Goal: Use online tool/utility: Use online tool/utility

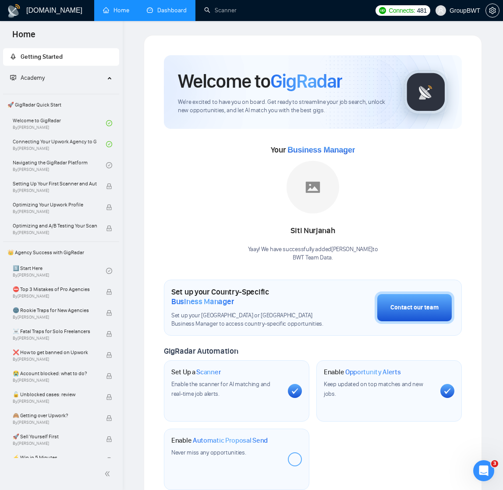
click at [167, 9] on link "Dashboard" at bounding box center [167, 10] width 40 height 7
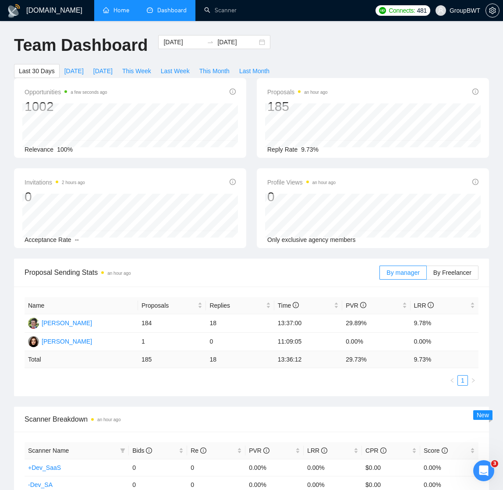
click at [117, 11] on link "Home" at bounding box center [116, 10] width 26 height 7
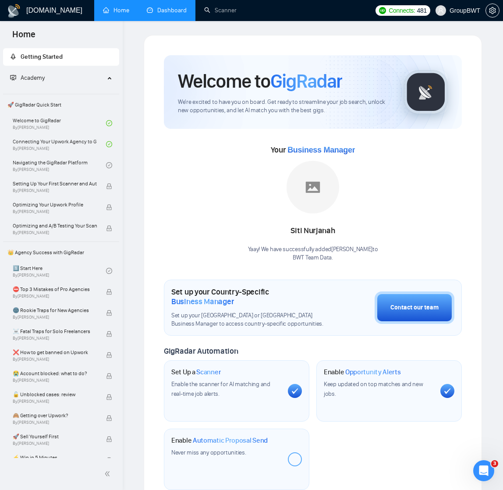
click at [176, 11] on link "Dashboard" at bounding box center [167, 10] width 40 height 7
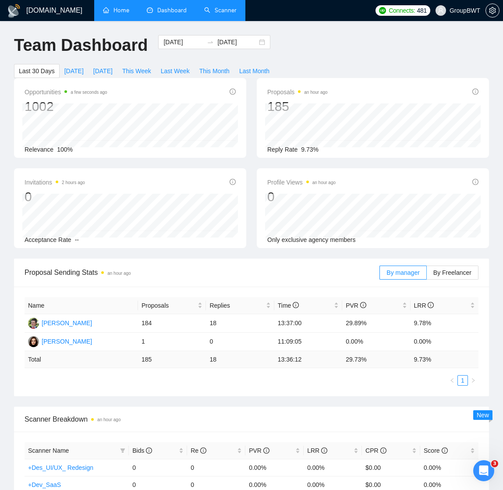
click at [223, 11] on link "Scanner" at bounding box center [220, 10] width 32 height 7
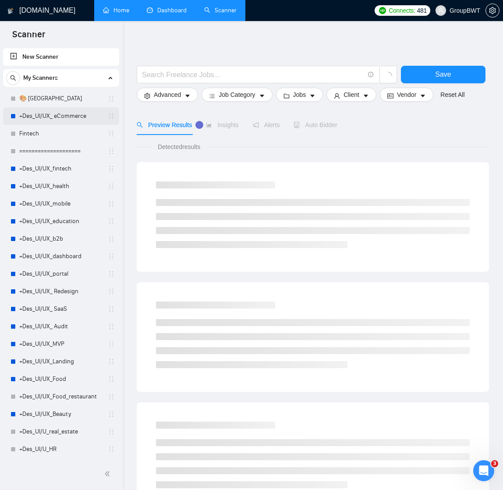
click at [45, 116] on link "+Des_UI/UX_ eCommerce" at bounding box center [60, 116] width 83 height 18
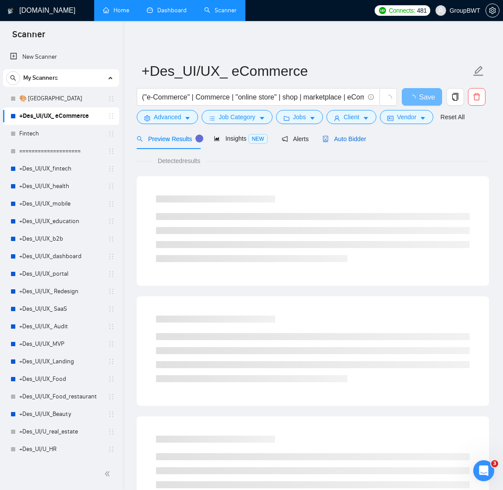
click at [346, 141] on span "Auto Bidder" at bounding box center [344, 138] width 43 height 7
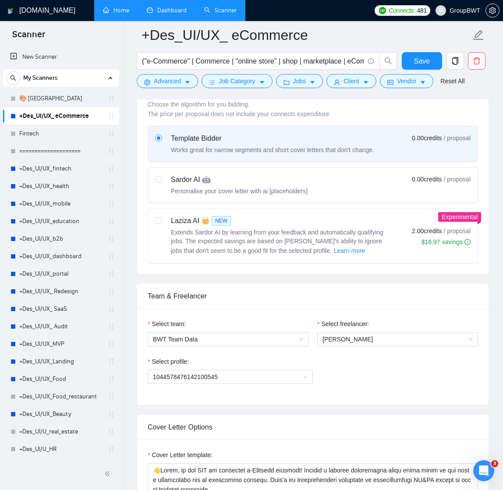
scroll to position [257, 0]
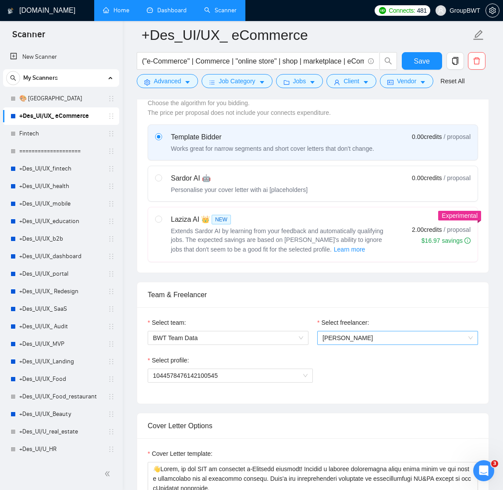
click at [353, 342] on span "Alexandra Kozarik" at bounding box center [398, 337] width 150 height 13
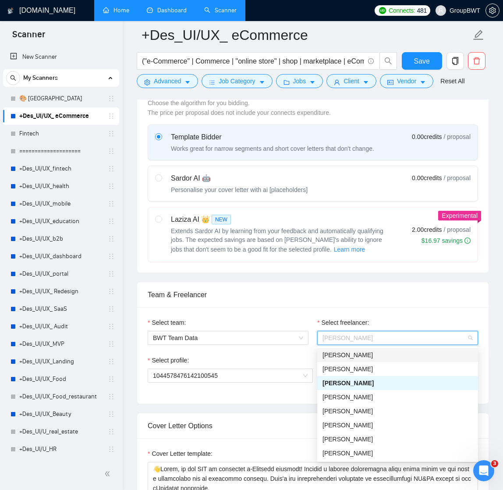
click at [300, 356] on div "Select profile:" at bounding box center [230, 361] width 165 height 13
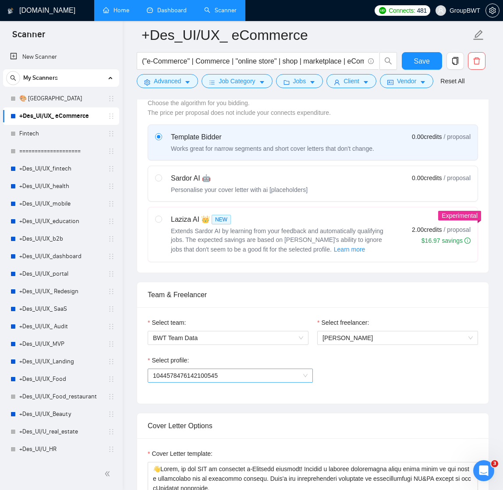
click at [304, 373] on span "1044578476142100545" at bounding box center [230, 375] width 155 height 13
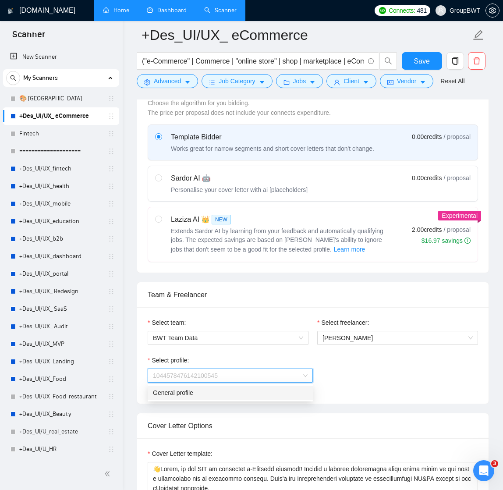
click at [288, 389] on div "General profile" at bounding box center [230, 393] width 155 height 10
click at [335, 366] on div "Select profile: General profile General profile" at bounding box center [313, 374] width 330 height 38
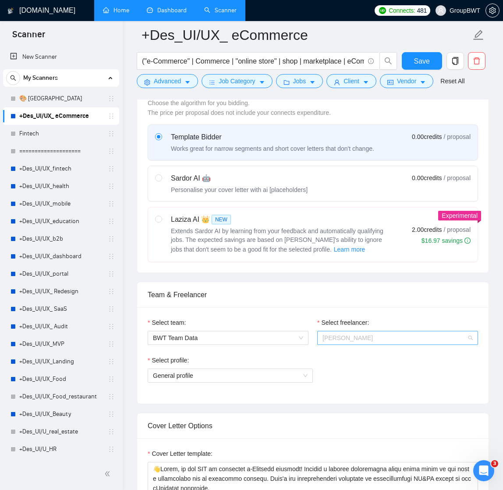
click at [344, 337] on span "Alexandra Kozarik" at bounding box center [398, 337] width 150 height 13
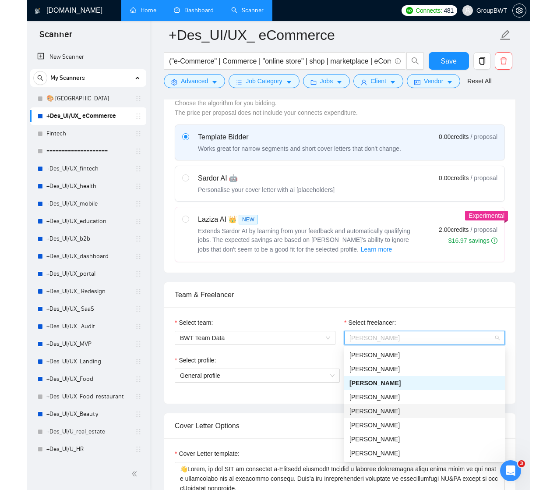
scroll to position [18, 0]
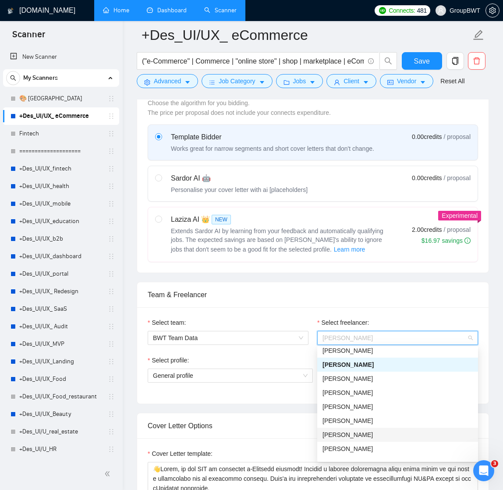
click at [349, 432] on div "Sofiia Katalandze" at bounding box center [398, 435] width 150 height 10
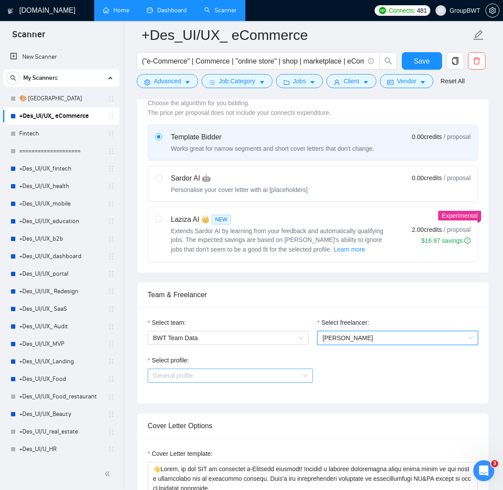
click at [304, 375] on span "General profile" at bounding box center [230, 375] width 155 height 13
click at [304, 373] on span "General profile" at bounding box center [230, 375] width 155 height 13
click at [308, 375] on div "General profile" at bounding box center [230, 376] width 165 height 14
click at [338, 360] on div "Select profile: General profile" at bounding box center [313, 374] width 330 height 38
click at [305, 375] on span "General profile" at bounding box center [230, 375] width 155 height 13
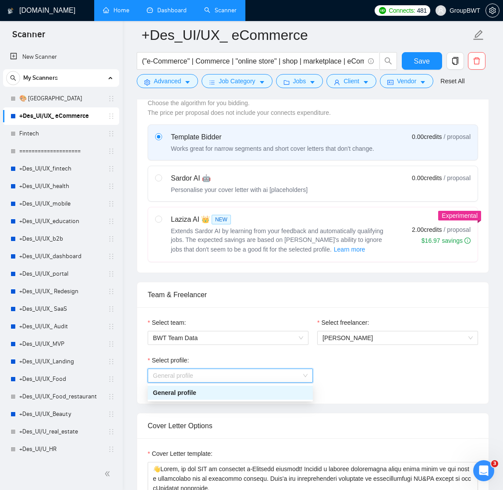
click at [293, 391] on div "General profile" at bounding box center [230, 393] width 155 height 10
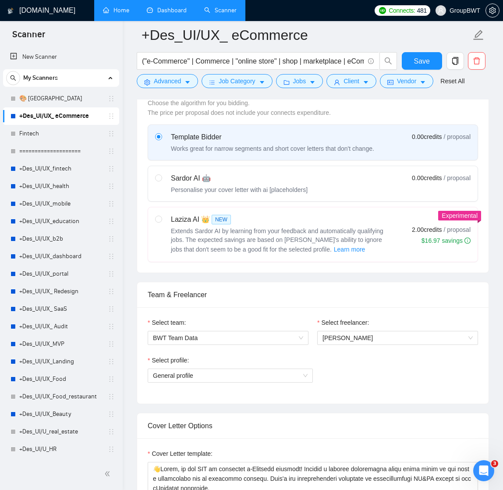
click at [337, 371] on div "Select profile: General profile" at bounding box center [313, 374] width 330 height 38
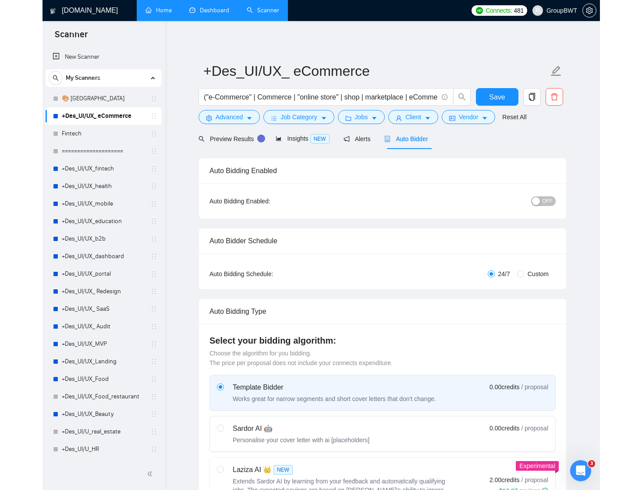
scroll to position [0, 0]
